Goal: Task Accomplishment & Management: Manage account settings

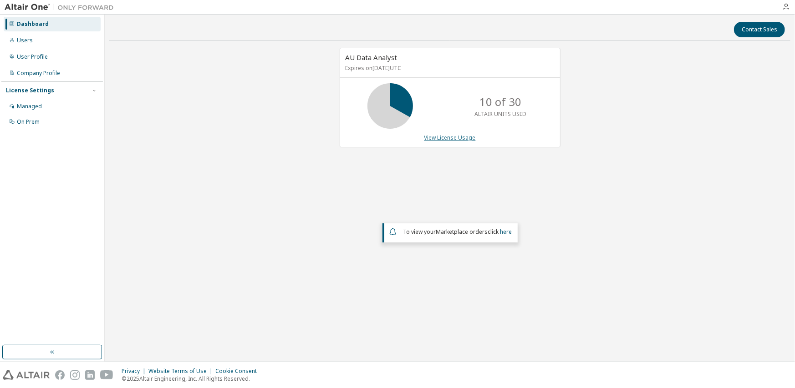
click at [435, 138] on link "View License Usage" at bounding box center [449, 138] width 51 height 8
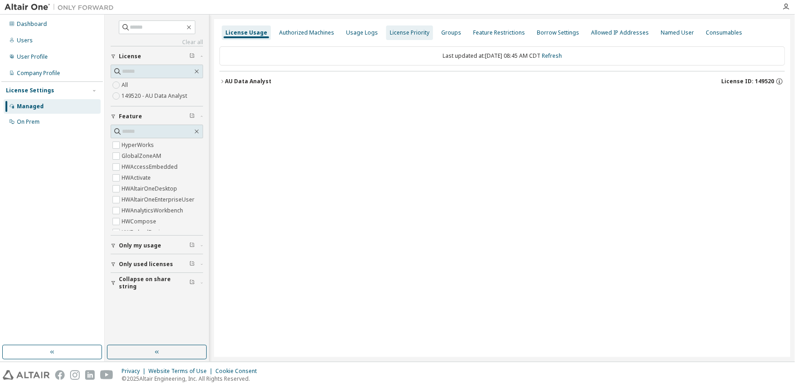
click at [409, 33] on div "License Priority" at bounding box center [410, 32] width 40 height 7
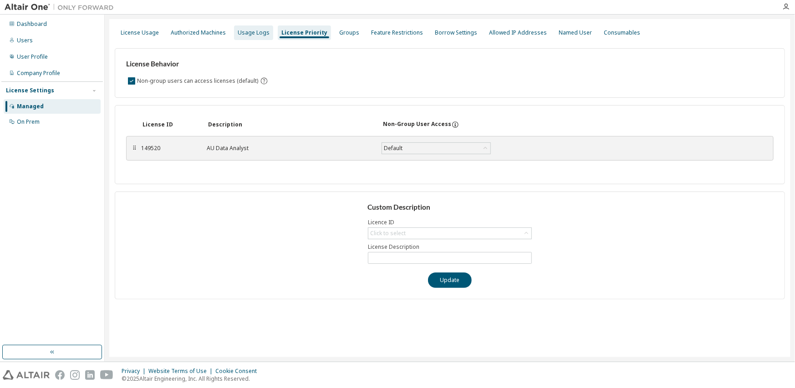
click at [256, 31] on div "Usage Logs" at bounding box center [254, 32] width 32 height 7
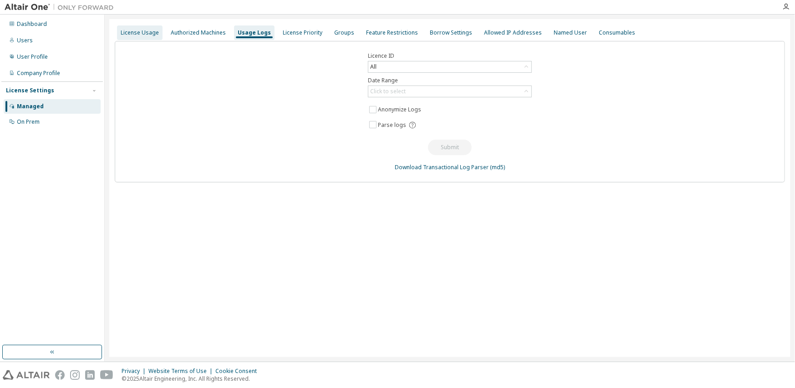
click at [137, 33] on div "License Usage" at bounding box center [140, 32] width 38 height 7
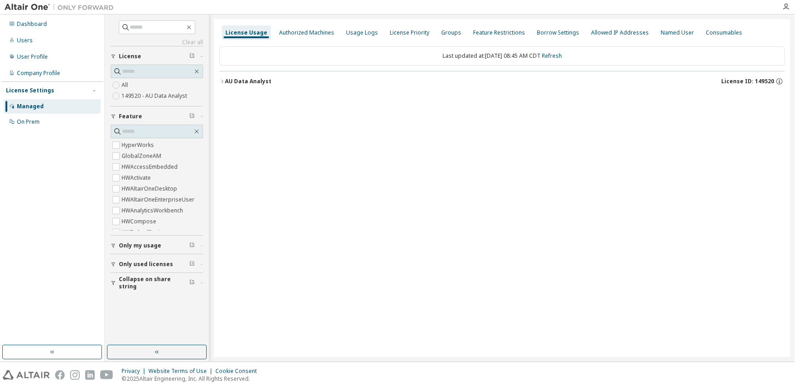
click at [29, 106] on div "Managed" at bounding box center [30, 106] width 27 height 7
click at [35, 24] on div "Dashboard" at bounding box center [32, 23] width 30 height 7
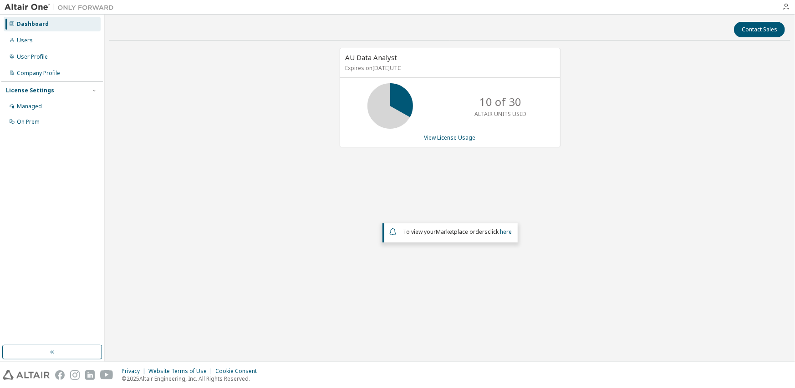
click at [603, 183] on div "AU Data Analyst Expires on September 26, 2026 UTC 10 of 30 ALTAIR UNITS USED Vi…" at bounding box center [449, 174] width 681 height 252
click at [46, 71] on div "Company Profile" at bounding box center [38, 73] width 43 height 7
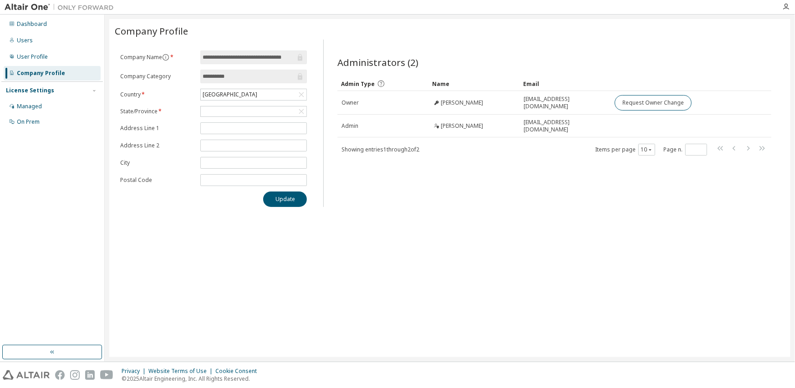
click at [443, 207] on div "**********" at bounding box center [449, 188] width 681 height 338
click at [36, 55] on div "User Profile" at bounding box center [32, 56] width 31 height 7
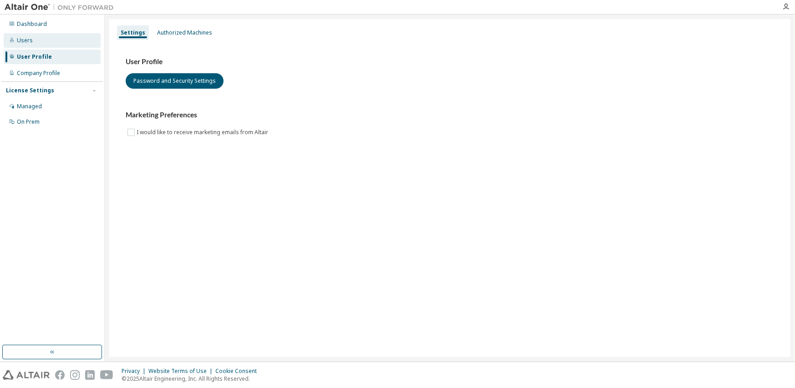
click at [34, 40] on div "Users" at bounding box center [52, 40] width 97 height 15
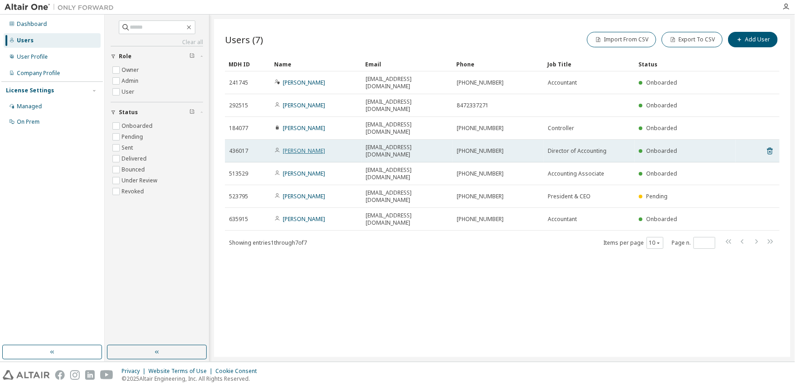
click at [294, 147] on link "Matt Frick" at bounding box center [304, 151] width 42 height 8
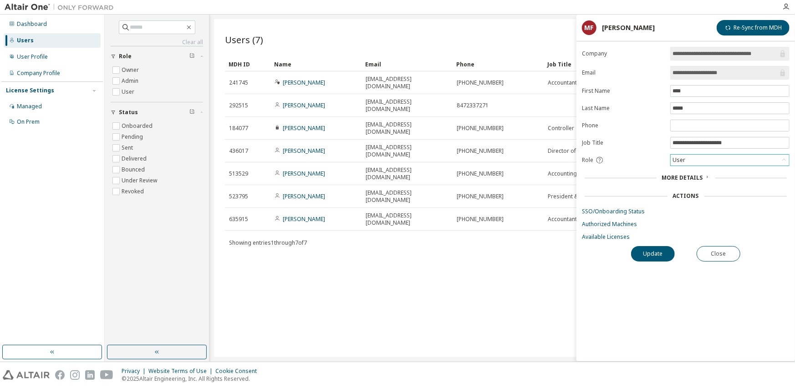
click at [784, 162] on icon at bounding box center [783, 160] width 9 height 9
click at [760, 168] on li "Admin" at bounding box center [729, 172] width 117 height 12
click at [688, 176] on span "More Details" at bounding box center [682, 178] width 41 height 8
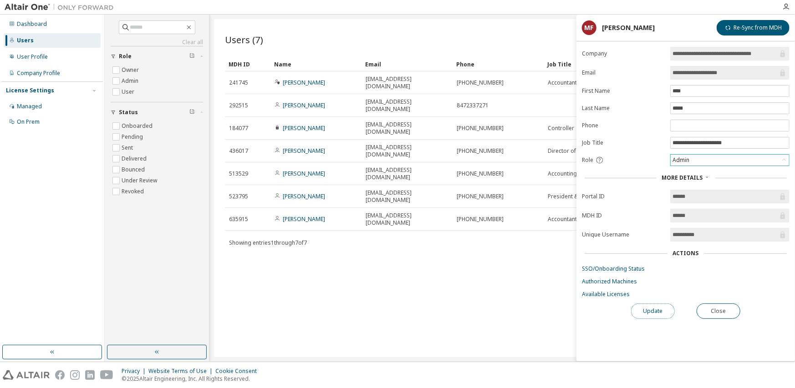
click at [652, 310] on button "Update" at bounding box center [653, 311] width 44 height 15
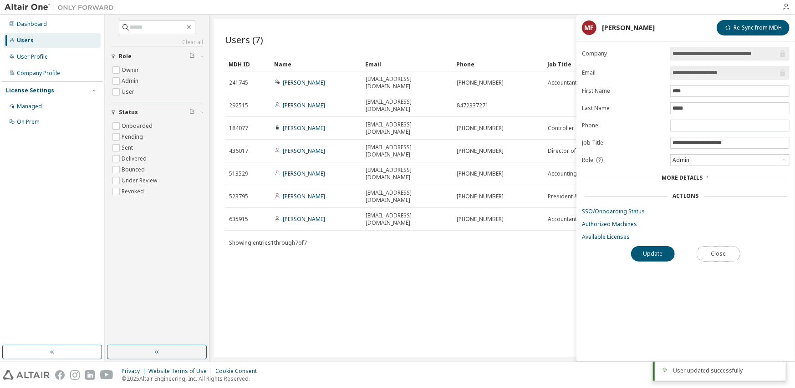
click at [713, 253] on button "Close" at bounding box center [718, 253] width 44 height 15
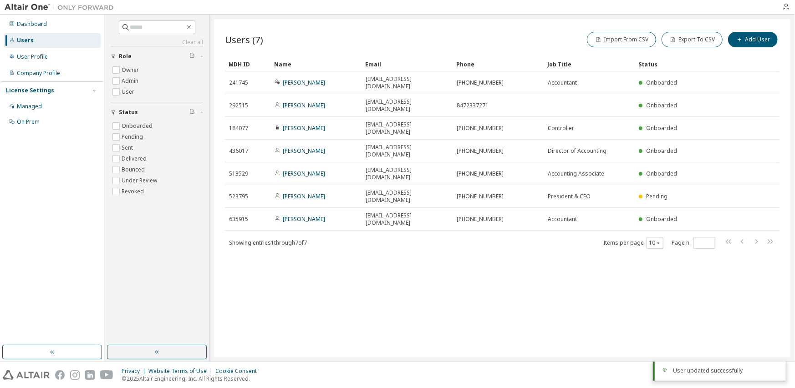
click at [613, 250] on div "Users (7) Import From CSV Export To CSV Add User Clear Load Save Save As Field …" at bounding box center [502, 188] width 576 height 338
click at [27, 25] on div "Dashboard" at bounding box center [32, 23] width 30 height 7
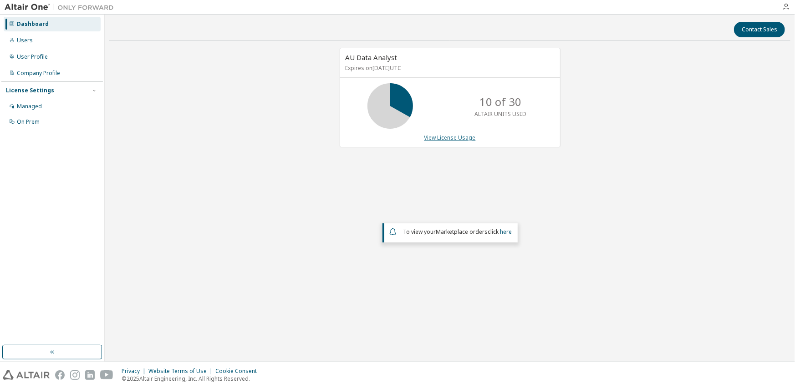
click at [447, 136] on link "View License Usage" at bounding box center [449, 138] width 51 height 8
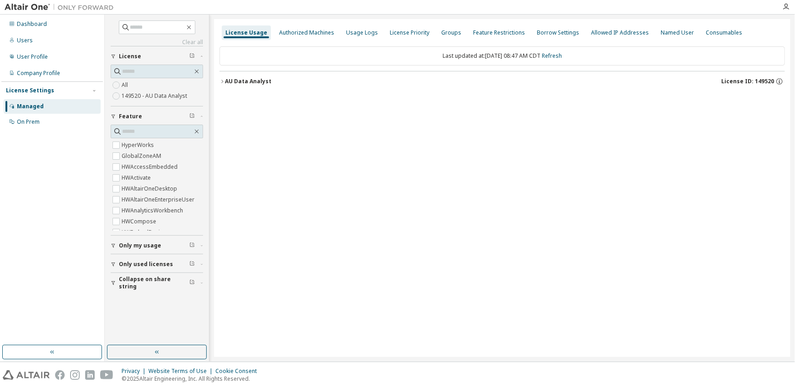
click at [221, 81] on icon "button" at bounding box center [221, 81] width 5 height 5
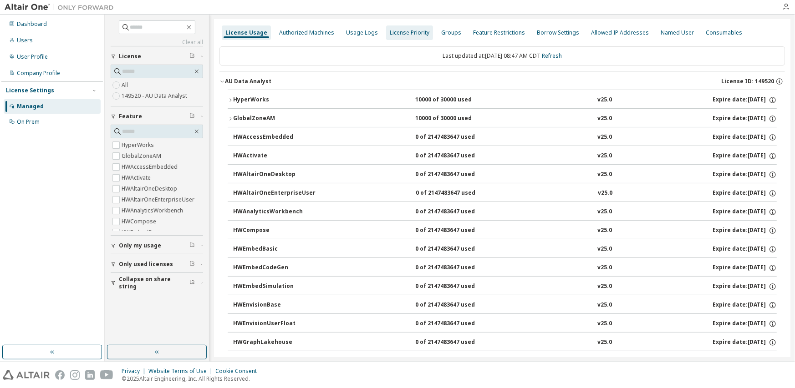
click at [289, 34] on div "Authorized Machines" at bounding box center [306, 32] width 55 height 7
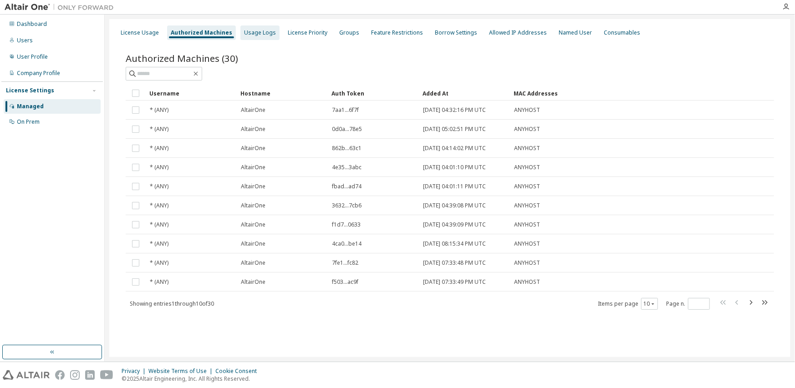
click at [263, 33] on div "Usage Logs" at bounding box center [260, 32] width 32 height 7
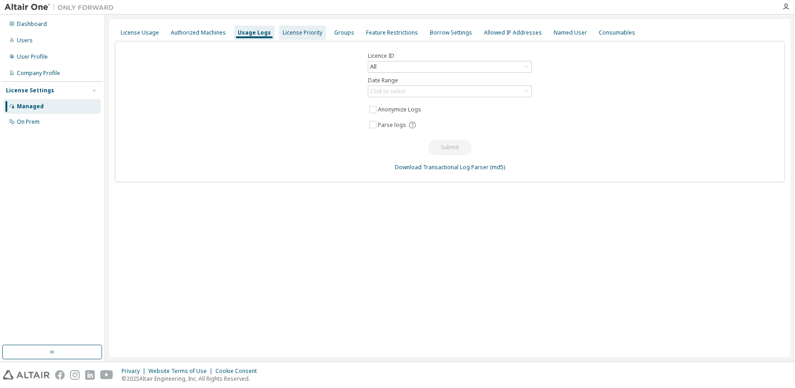
click at [303, 33] on div "License Priority" at bounding box center [303, 32] width 40 height 7
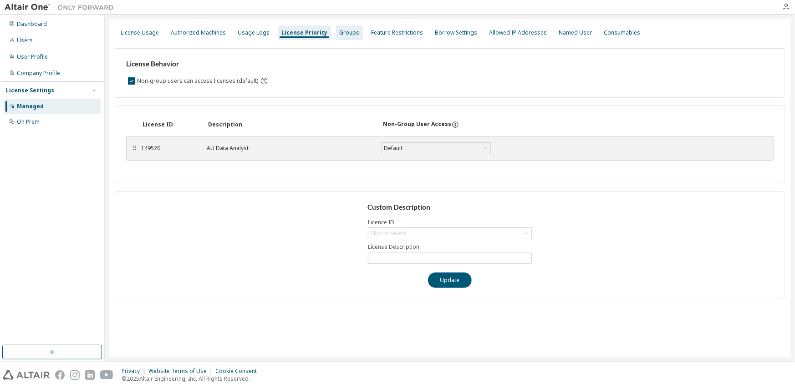
click at [340, 33] on div "Groups" at bounding box center [349, 32] width 20 height 7
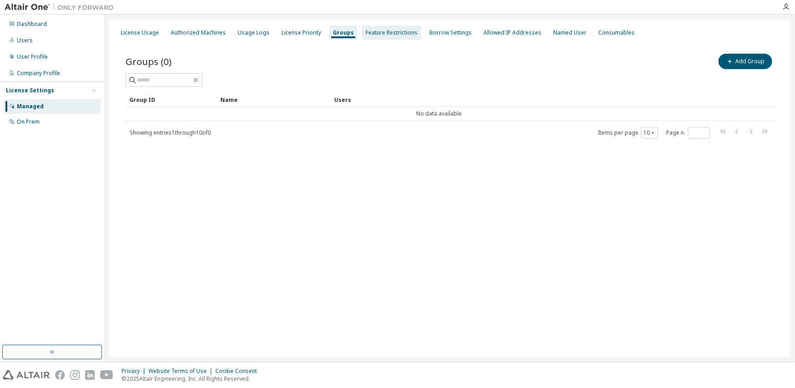
click at [389, 32] on div "Feature Restrictions" at bounding box center [392, 32] width 52 height 7
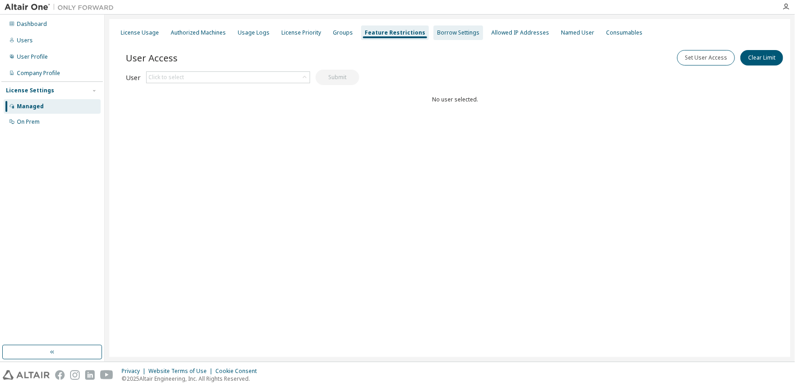
click at [440, 32] on div "Borrow Settings" at bounding box center [458, 32] width 42 height 7
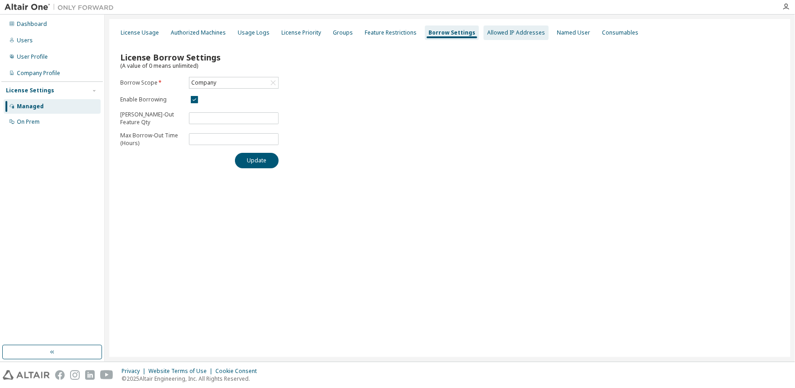
click at [495, 36] on div "Allowed IP Addresses" at bounding box center [516, 32] width 58 height 7
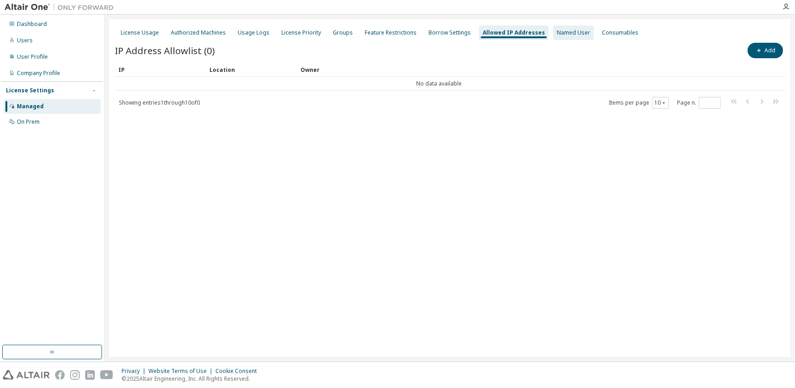
click at [562, 30] on div "Named User" at bounding box center [573, 32] width 33 height 7
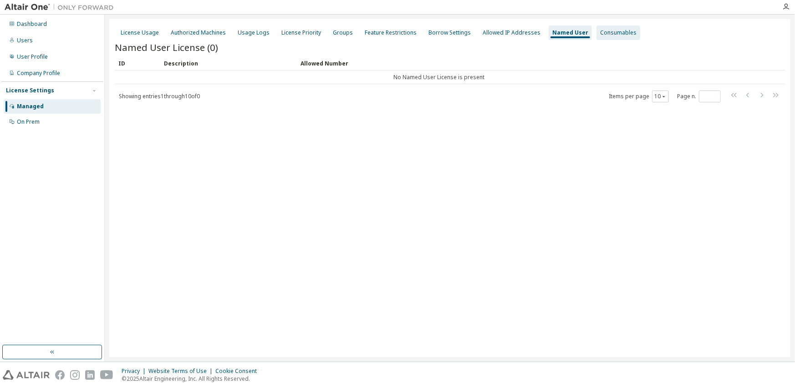
click at [606, 32] on div "Consumables" at bounding box center [618, 32] width 36 height 7
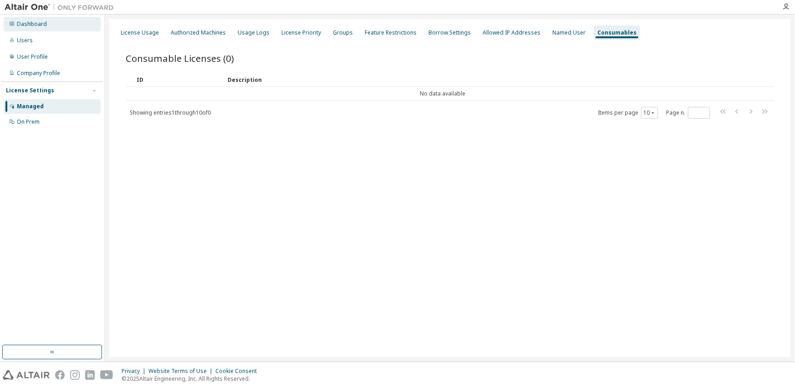
click at [27, 19] on div "Dashboard" at bounding box center [52, 24] width 97 height 15
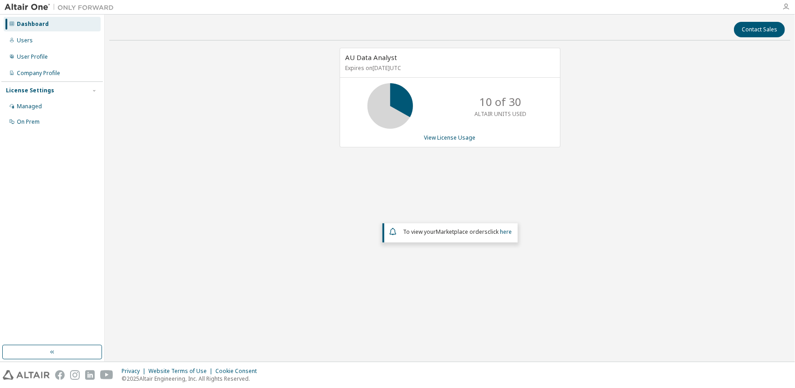
click at [786, 6] on icon "button" at bounding box center [785, 6] width 7 height 7
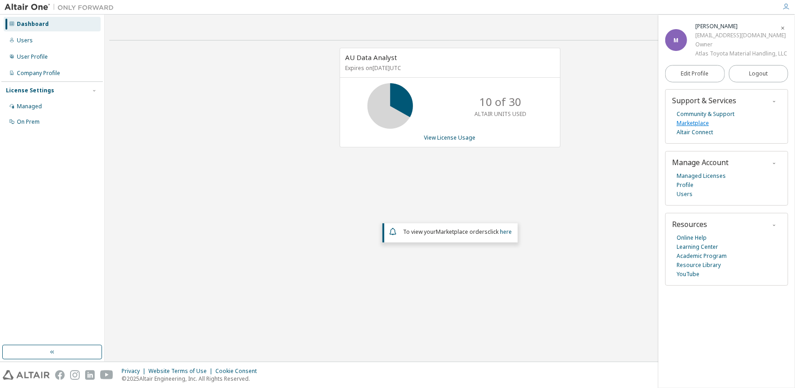
click at [696, 122] on link "Marketplace" at bounding box center [692, 123] width 32 height 9
click at [573, 179] on div "AU Data Analyst Expires on September 26, 2026 UTC 10 of 30 ALTAIR UNITS USED Vi…" at bounding box center [449, 174] width 681 height 252
click at [455, 138] on link "View License Usage" at bounding box center [449, 138] width 51 height 8
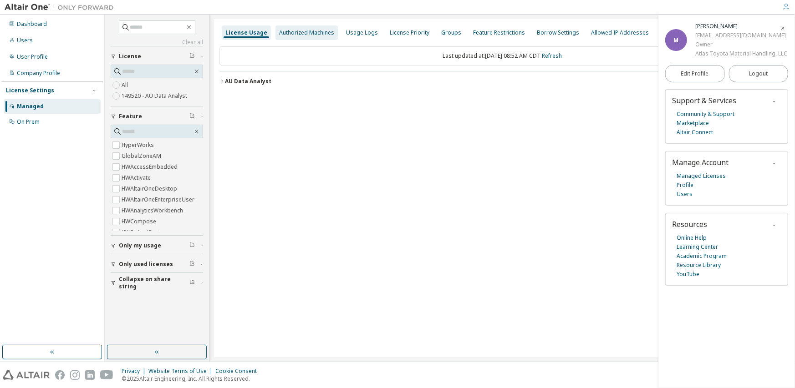
click at [298, 31] on div "Authorized Machines" at bounding box center [306, 32] width 55 height 7
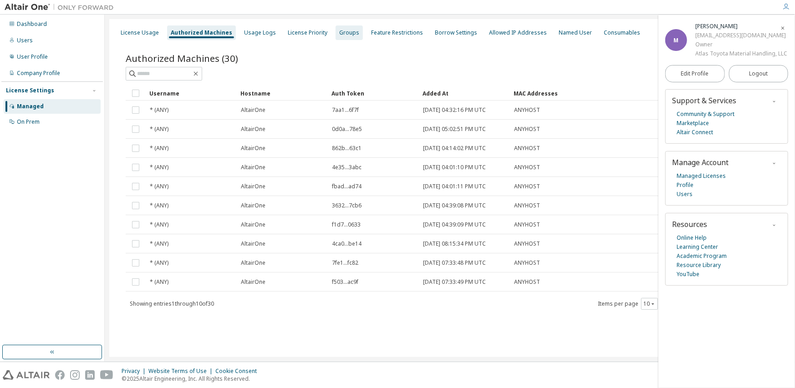
click at [340, 31] on div "Groups" at bounding box center [349, 32] width 20 height 7
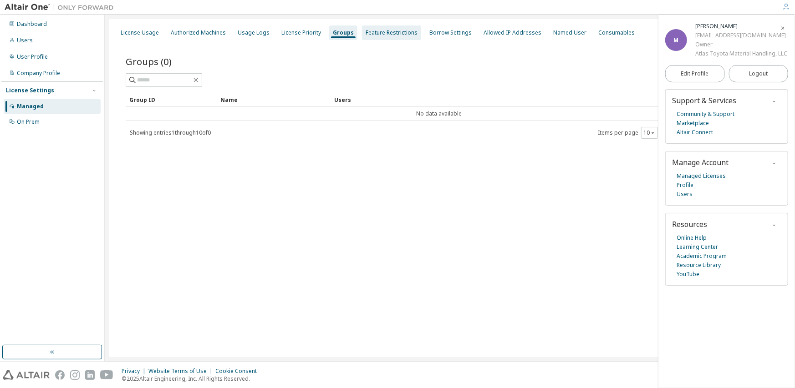
click at [376, 32] on div "Feature Restrictions" at bounding box center [392, 32] width 52 height 7
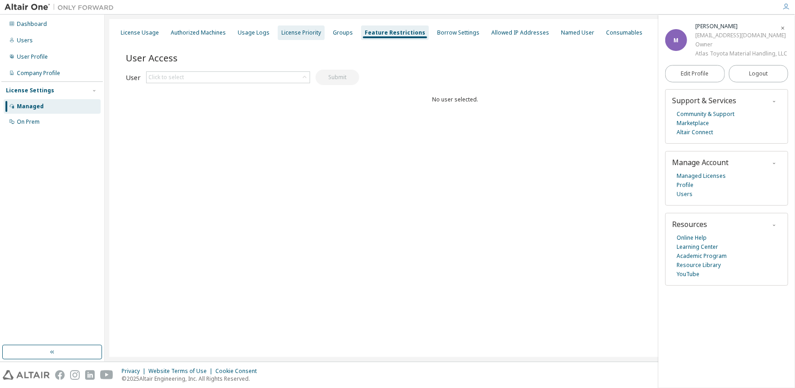
click at [306, 30] on div "License Priority" at bounding box center [301, 32] width 40 height 7
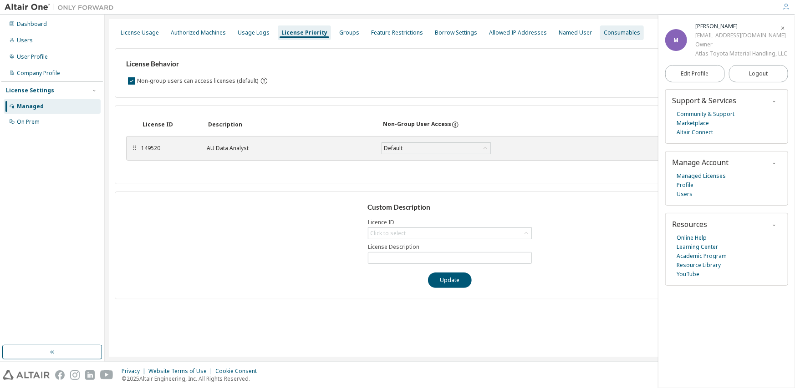
click at [612, 31] on div "Consumables" at bounding box center [622, 32] width 36 height 7
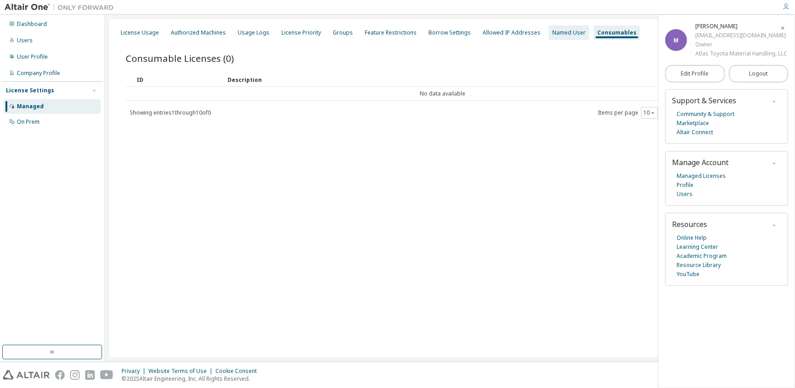
click at [560, 29] on div "Named User" at bounding box center [568, 32] width 33 height 7
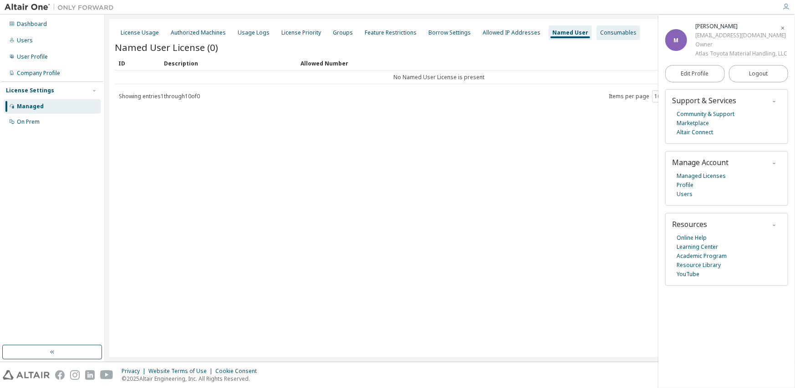
click at [600, 30] on div "Consumables" at bounding box center [618, 32] width 36 height 7
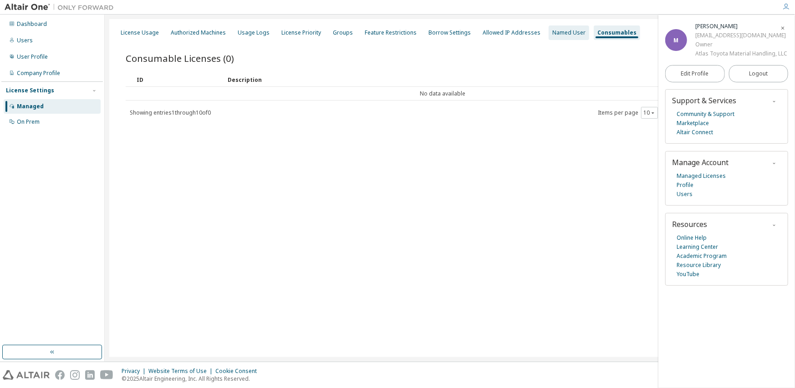
click at [559, 28] on div "Named User" at bounding box center [569, 32] width 41 height 15
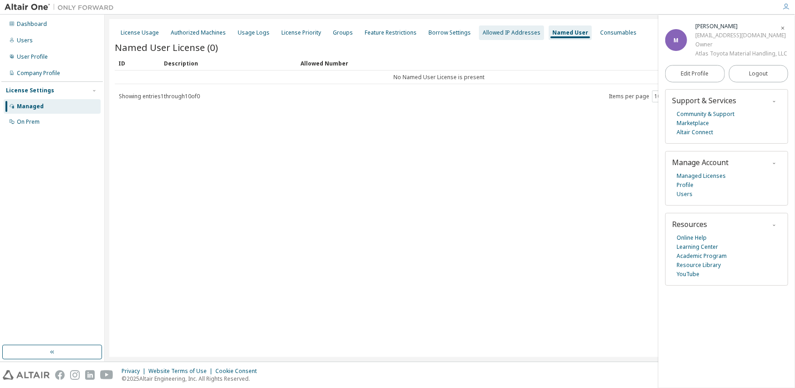
click at [502, 30] on div "Allowed IP Addresses" at bounding box center [512, 32] width 58 height 7
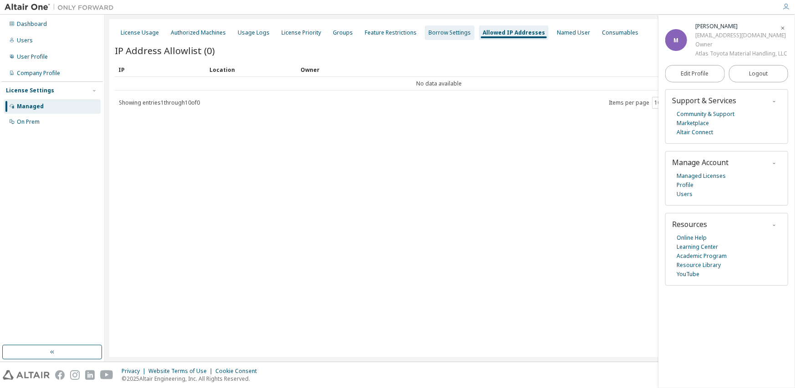
click at [451, 30] on div "Borrow Settings" at bounding box center [449, 32] width 42 height 7
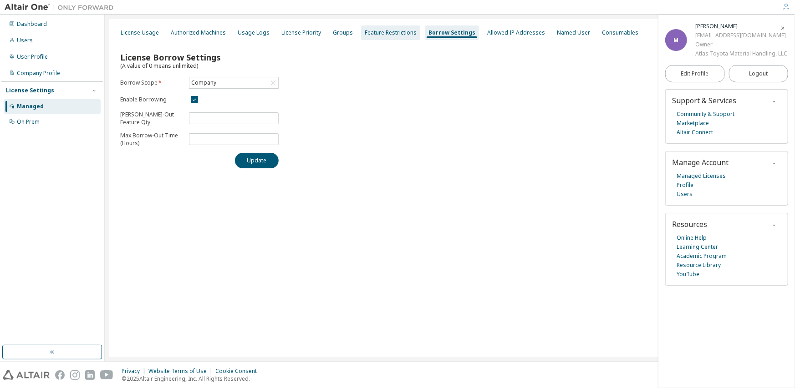
click at [396, 30] on div "Feature Restrictions" at bounding box center [391, 32] width 52 height 7
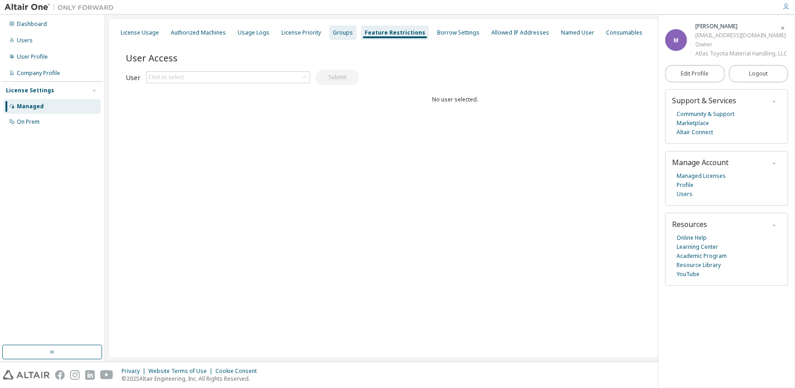
click at [334, 32] on div "Groups" at bounding box center [343, 32] width 20 height 7
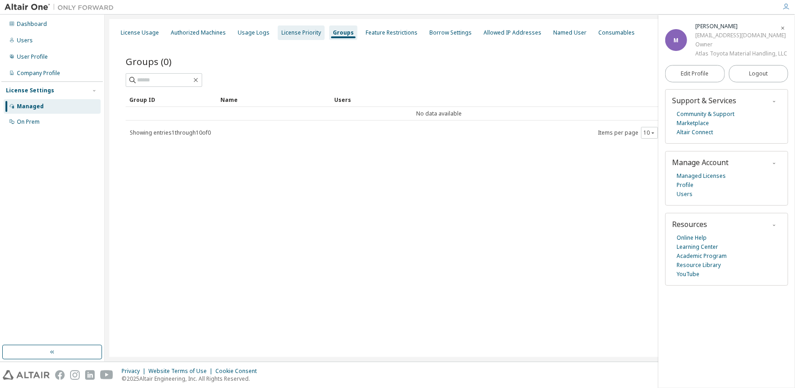
click at [307, 30] on div "License Priority" at bounding box center [301, 32] width 40 height 7
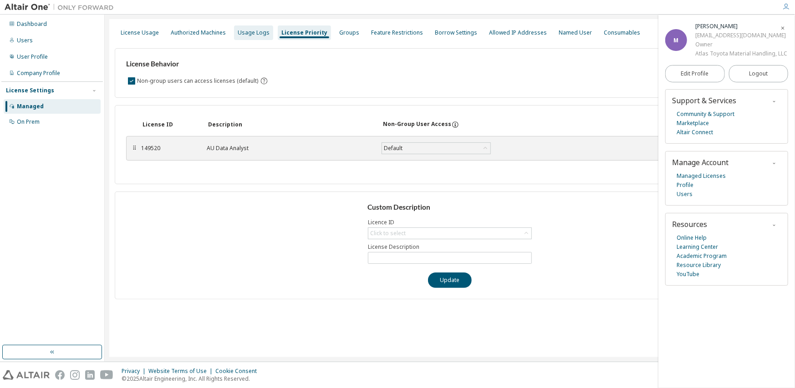
click at [259, 33] on div "Usage Logs" at bounding box center [254, 32] width 32 height 7
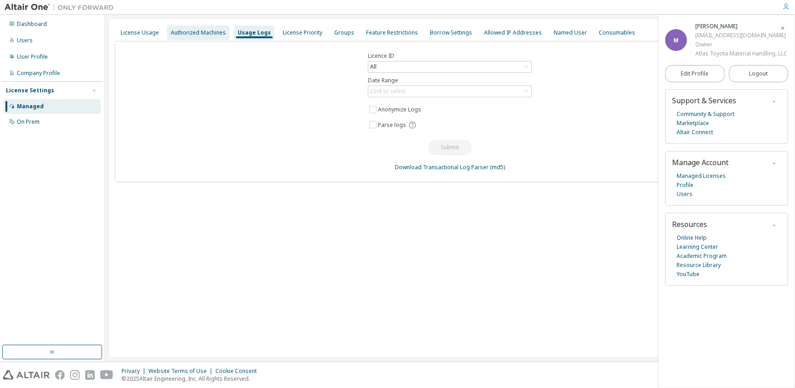
click at [195, 31] on div "Authorized Machines" at bounding box center [198, 32] width 55 height 7
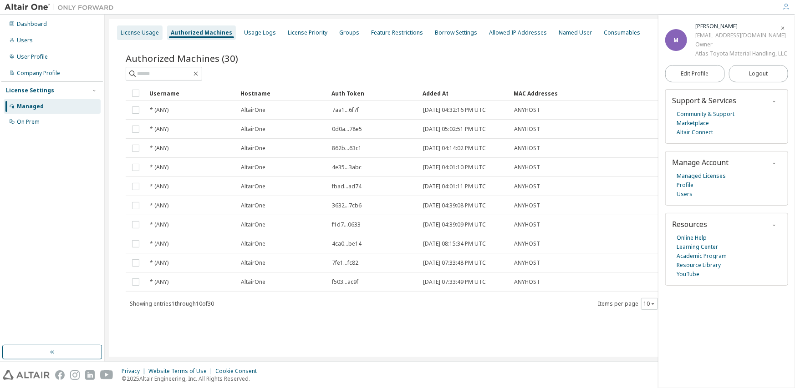
click at [145, 29] on div "License Usage" at bounding box center [140, 32] width 38 height 7
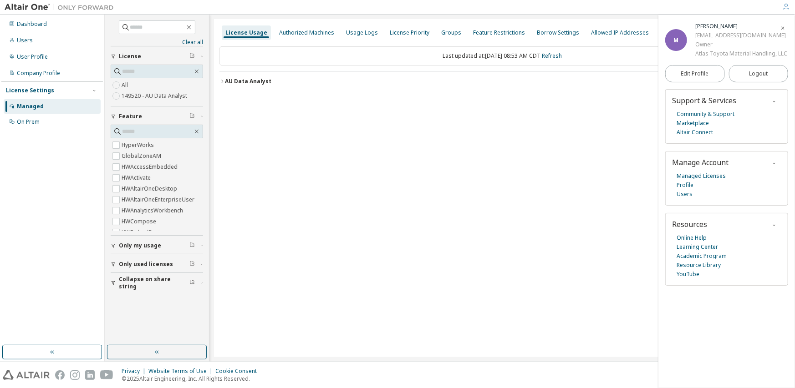
click at [127, 282] on span "Collapse on share string" at bounding box center [154, 283] width 71 height 15
click at [784, 29] on icon "button" at bounding box center [782, 27] width 5 height 5
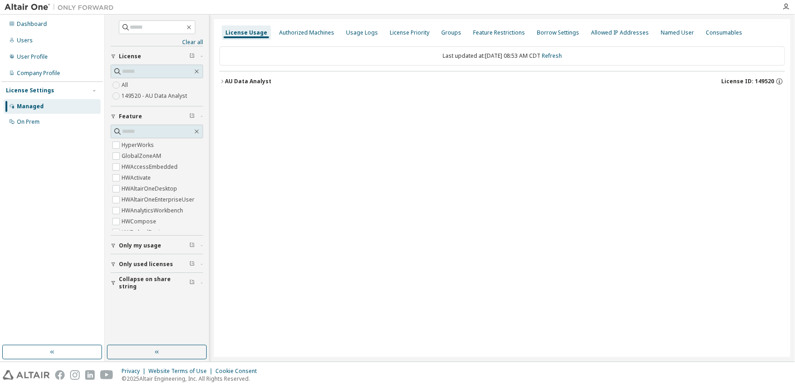
click at [693, 110] on div "License Usage Authorized Machines Usage Logs License Priority Groups Feature Re…" at bounding box center [502, 188] width 576 height 338
click at [34, 122] on div "On Prem" at bounding box center [28, 121] width 23 height 7
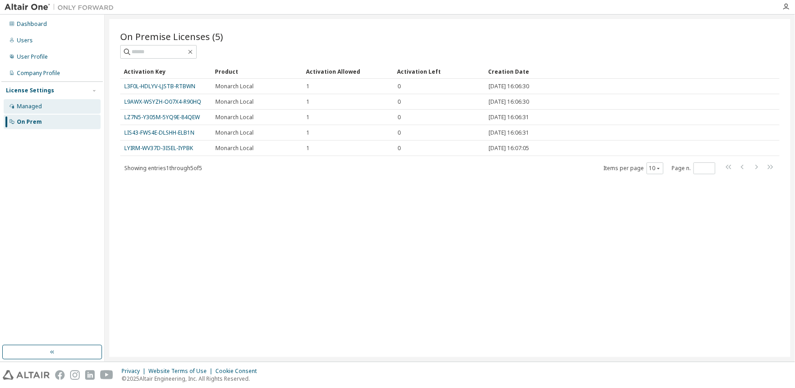
click at [39, 107] on div "Managed" at bounding box center [29, 106] width 25 height 7
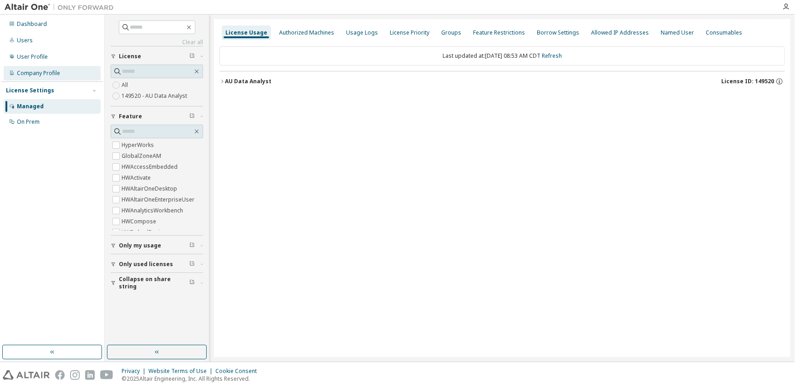
click at [48, 74] on div "Company Profile" at bounding box center [38, 73] width 43 height 7
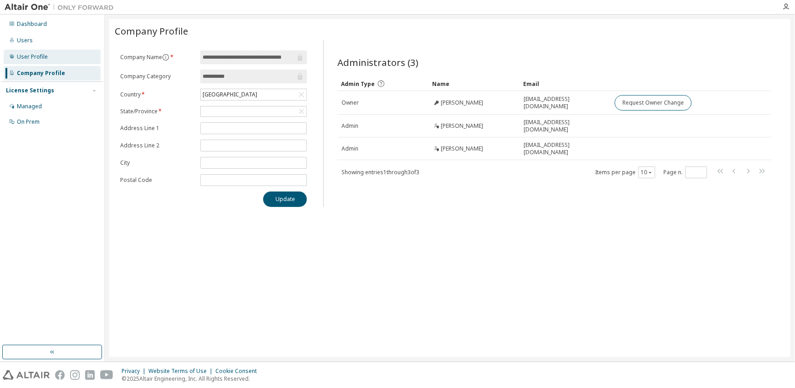
click at [41, 57] on div "User Profile" at bounding box center [32, 56] width 31 height 7
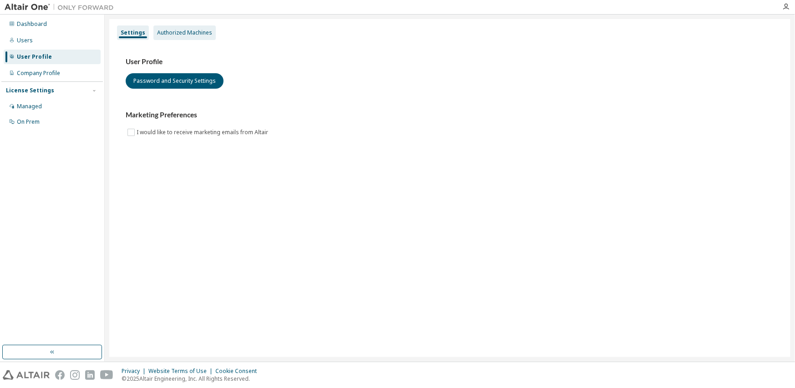
click at [180, 33] on div "Authorized Machines" at bounding box center [184, 32] width 55 height 7
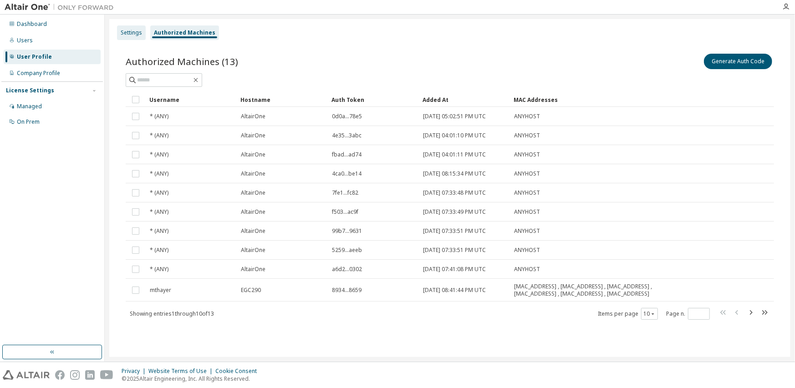
click at [126, 30] on div "Settings" at bounding box center [131, 32] width 21 height 7
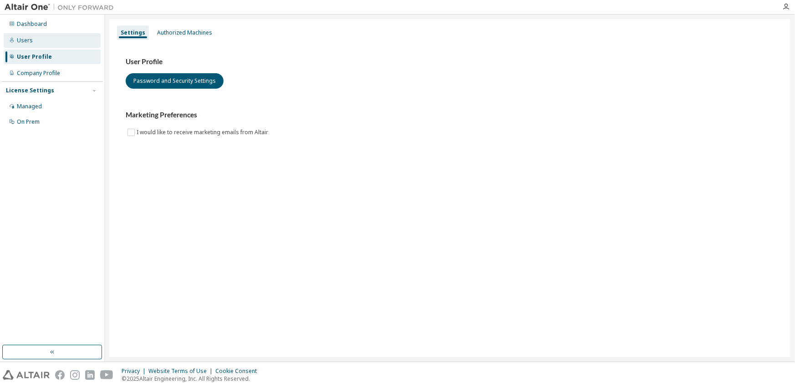
click at [81, 38] on div "Users" at bounding box center [52, 40] width 97 height 15
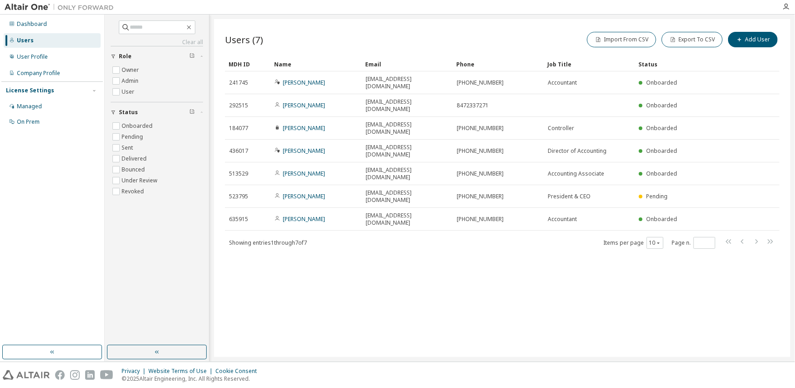
click at [452, 239] on div "Users (7) Import From CSV Export To CSV Add User Clear Load Save Save As Field …" at bounding box center [502, 188] width 576 height 338
click at [25, 25] on div "Dashboard" at bounding box center [32, 23] width 30 height 7
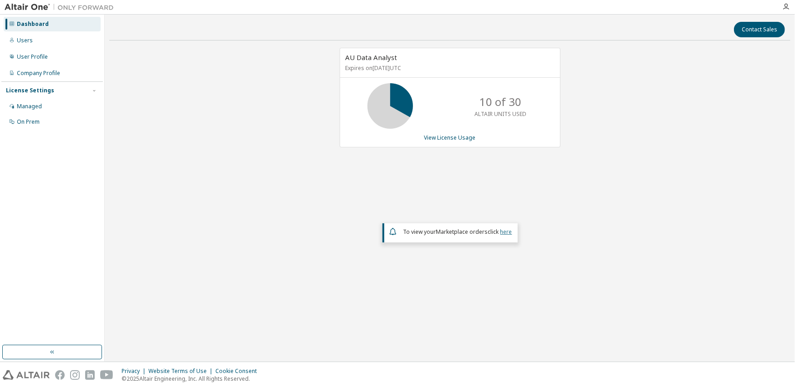
click at [507, 231] on link "here" at bounding box center [506, 232] width 12 height 8
